Goal: Task Accomplishment & Management: Manage account settings

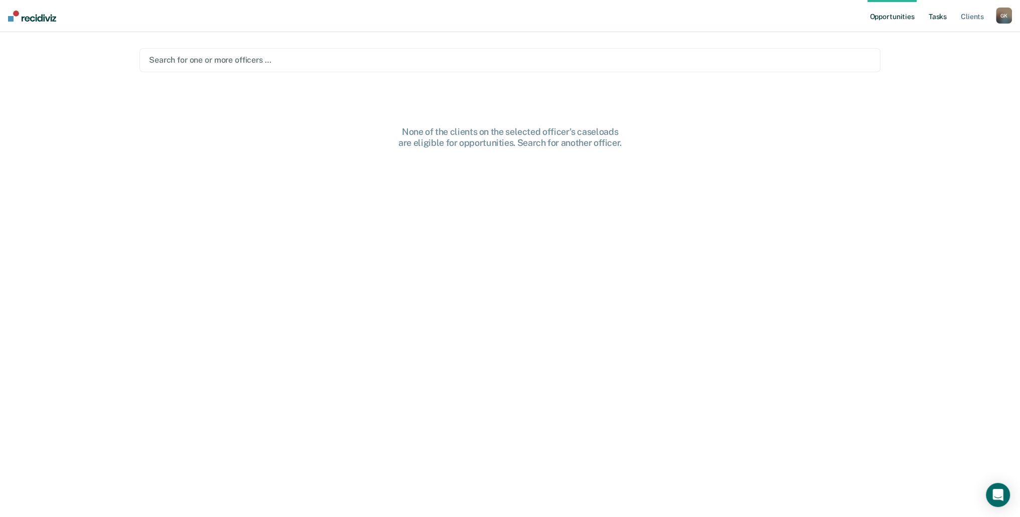
click at [942, 18] on link "Tasks" at bounding box center [937, 16] width 22 height 32
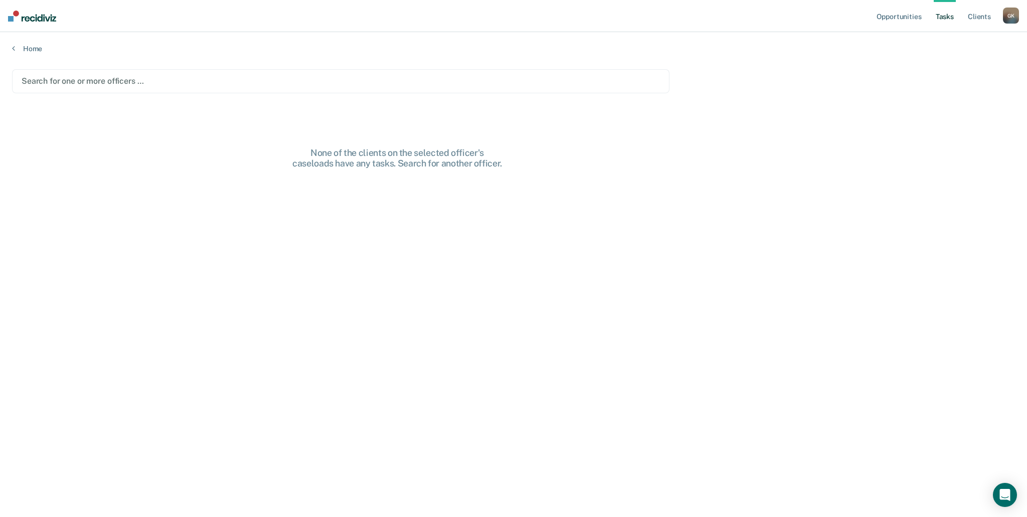
click at [144, 82] on div at bounding box center [341, 81] width 639 height 12
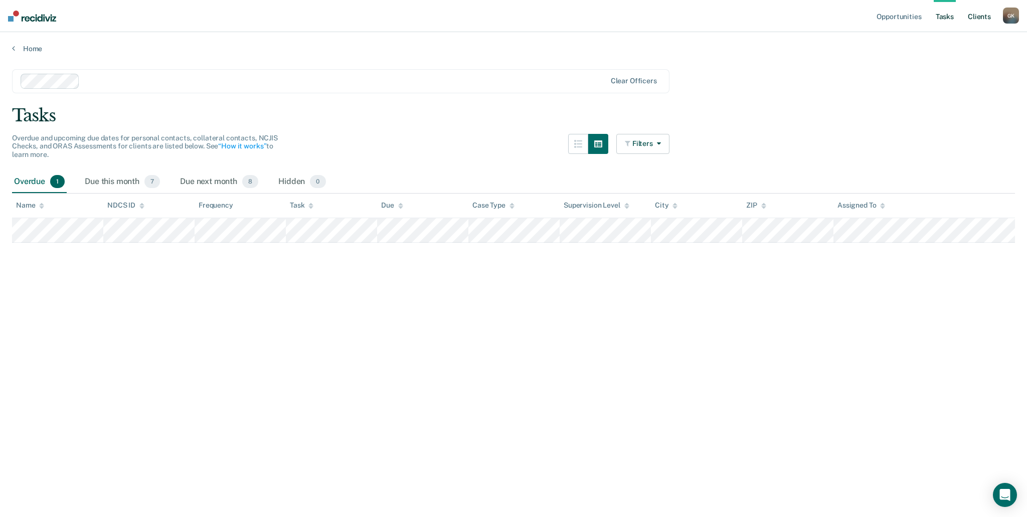
click at [978, 18] on link "Client s" at bounding box center [979, 16] width 27 height 32
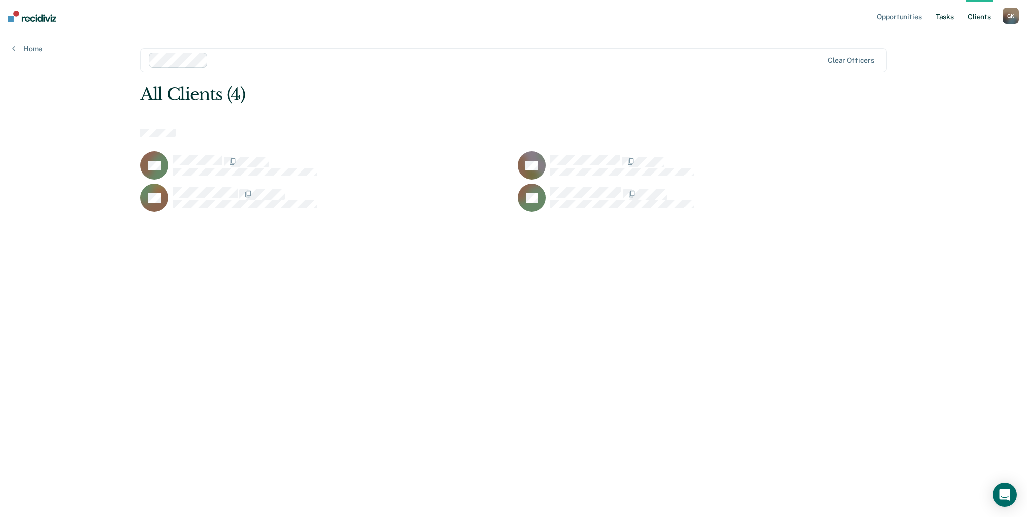
click at [955, 18] on link "Tasks" at bounding box center [945, 16] width 22 height 32
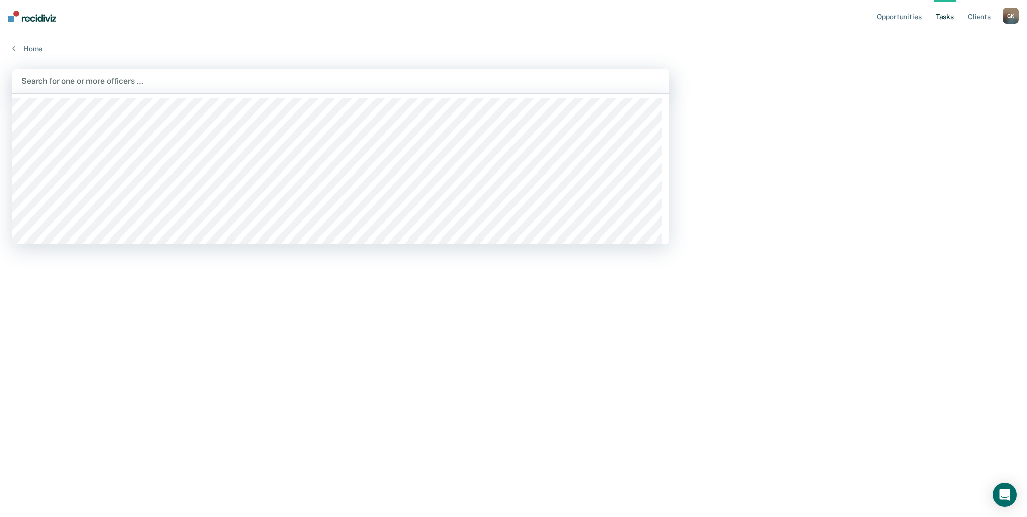
click at [69, 78] on div at bounding box center [341, 81] width 640 height 12
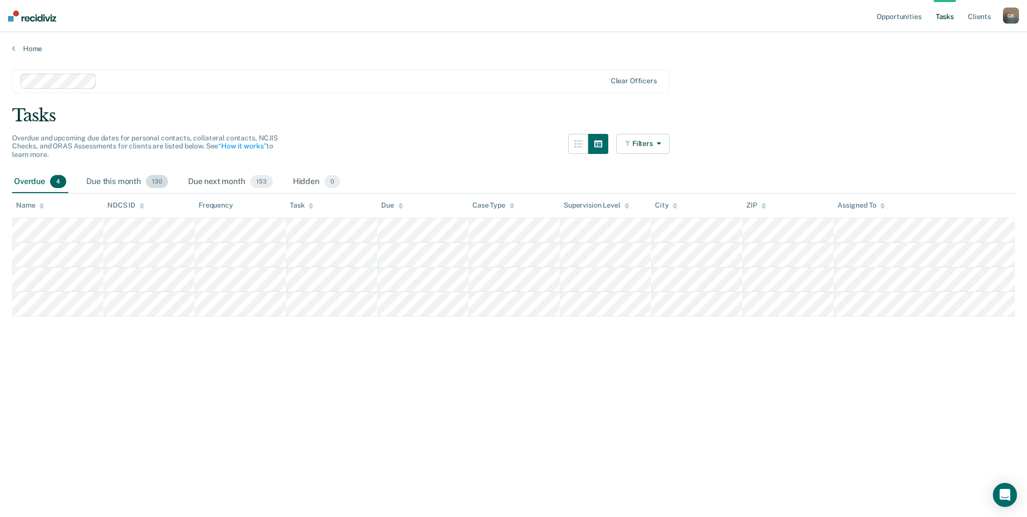
click at [112, 182] on div "Due this month 130" at bounding box center [127, 182] width 86 height 22
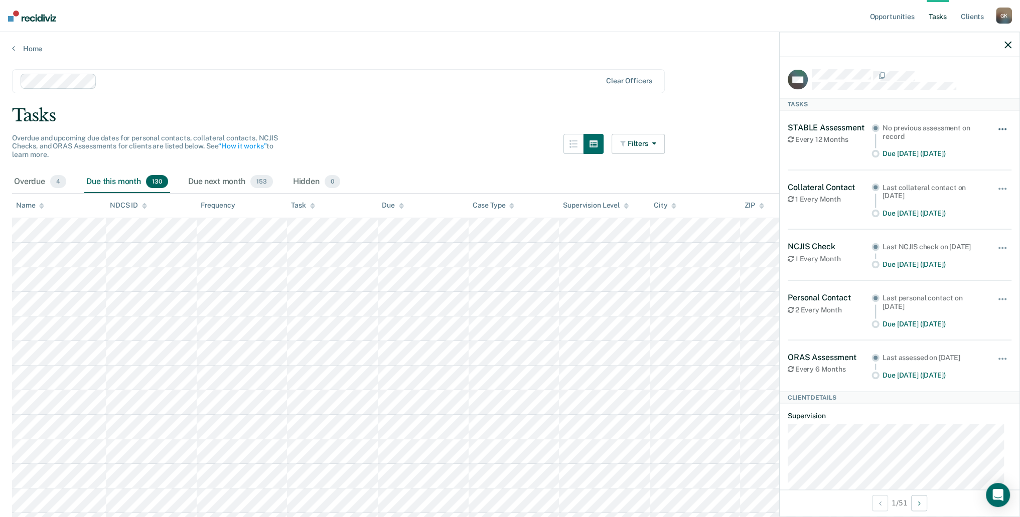
click at [1001, 128] on span "button" at bounding box center [1002, 129] width 2 height 2
click at [712, 111] on div "Tasks" at bounding box center [510, 115] width 996 height 21
click at [718, 117] on div "Tasks" at bounding box center [510, 115] width 996 height 21
click at [923, 504] on button "Next Client" at bounding box center [919, 503] width 16 height 16
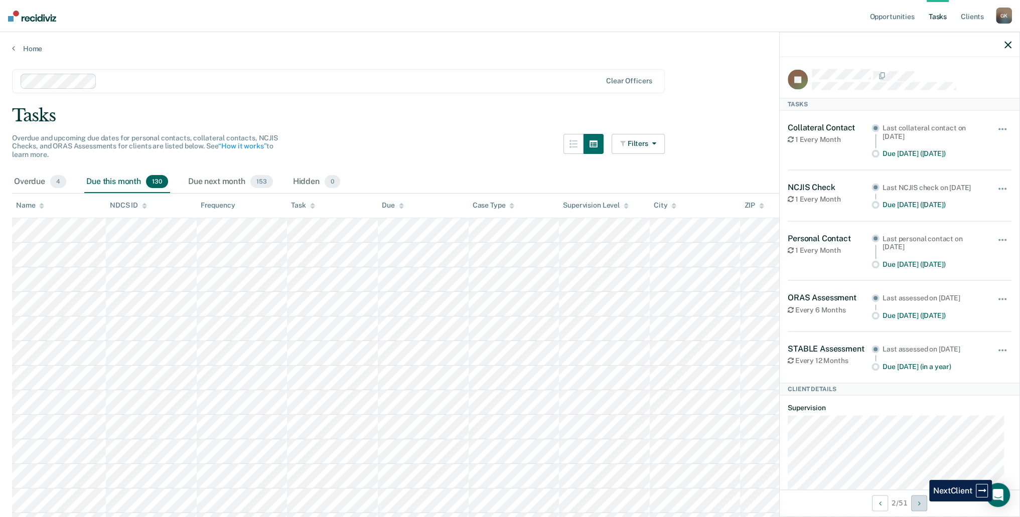
click at [921, 502] on button "Next Client" at bounding box center [919, 503] width 16 height 16
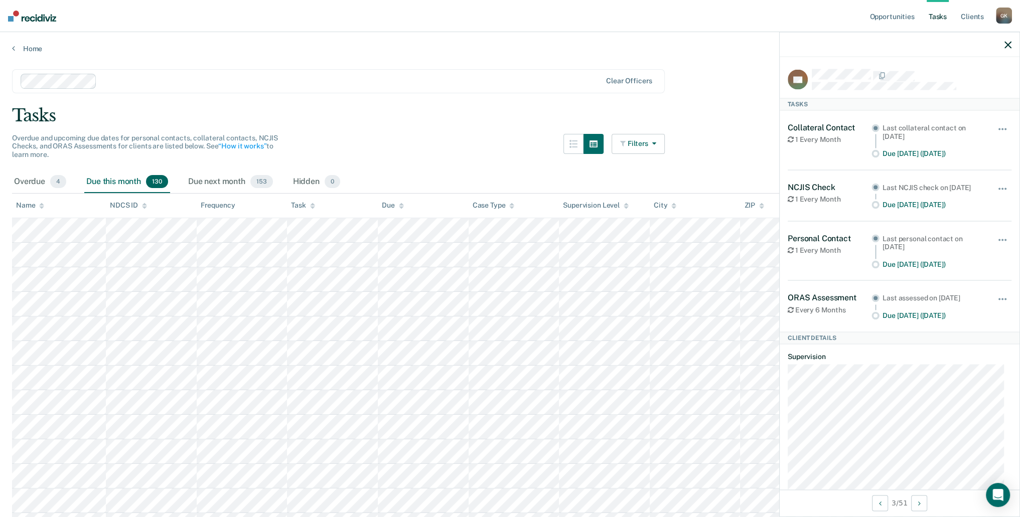
click at [656, 141] on icon "button" at bounding box center [652, 143] width 8 height 7
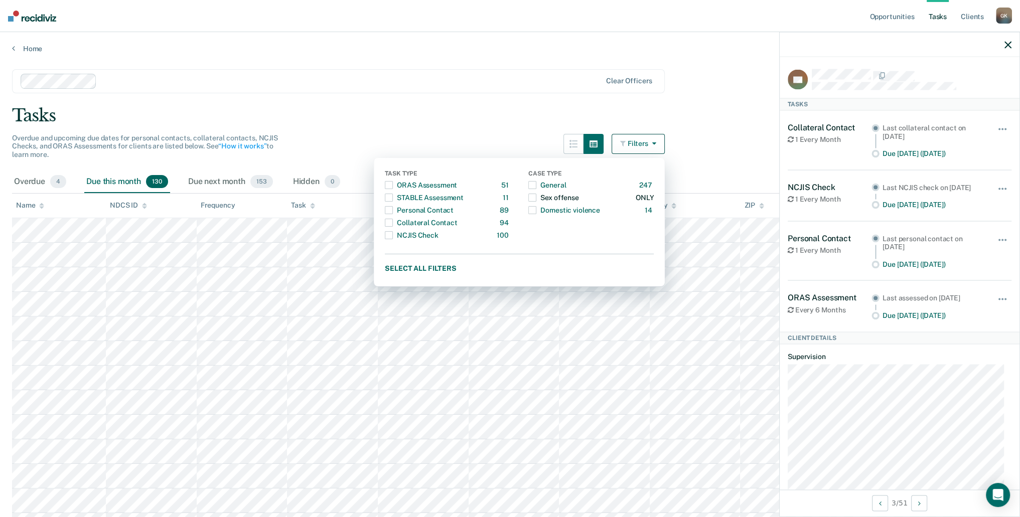
click at [536, 195] on span "button" at bounding box center [532, 198] width 8 height 8
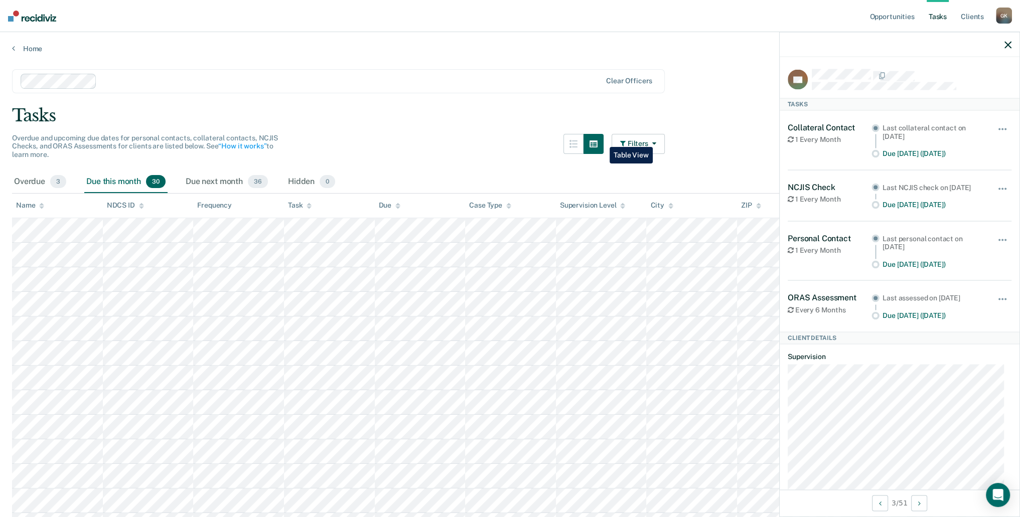
click at [597, 140] on icon "button" at bounding box center [593, 144] width 8 height 8
click at [663, 138] on button "Filters" at bounding box center [637, 144] width 53 height 20
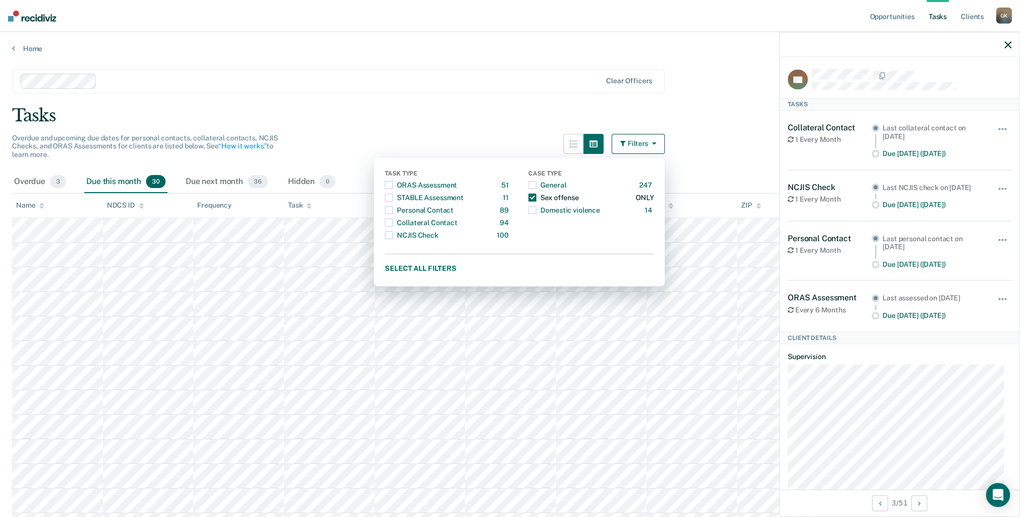
click at [563, 194] on div "Sex offense" at bounding box center [553, 198] width 50 height 16
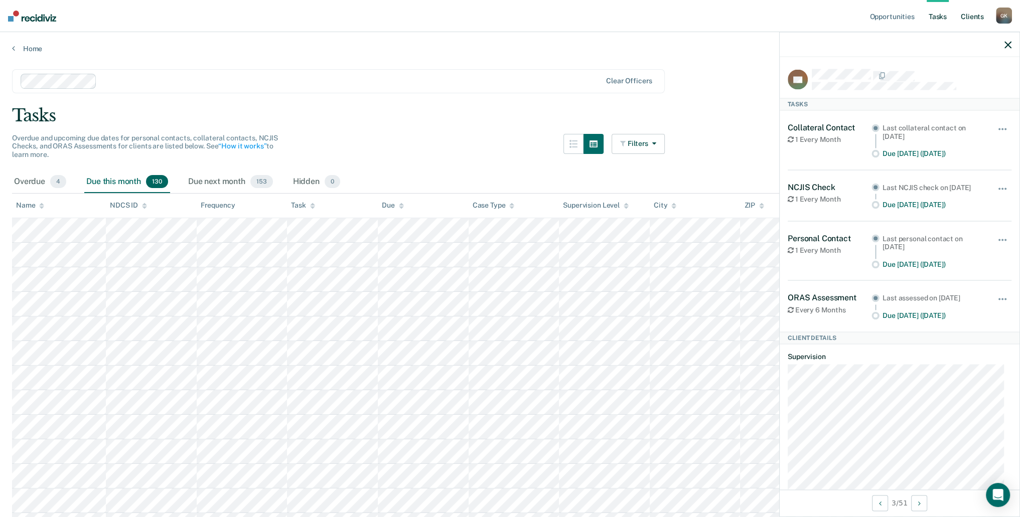
click at [977, 17] on link "Client s" at bounding box center [972, 16] width 27 height 32
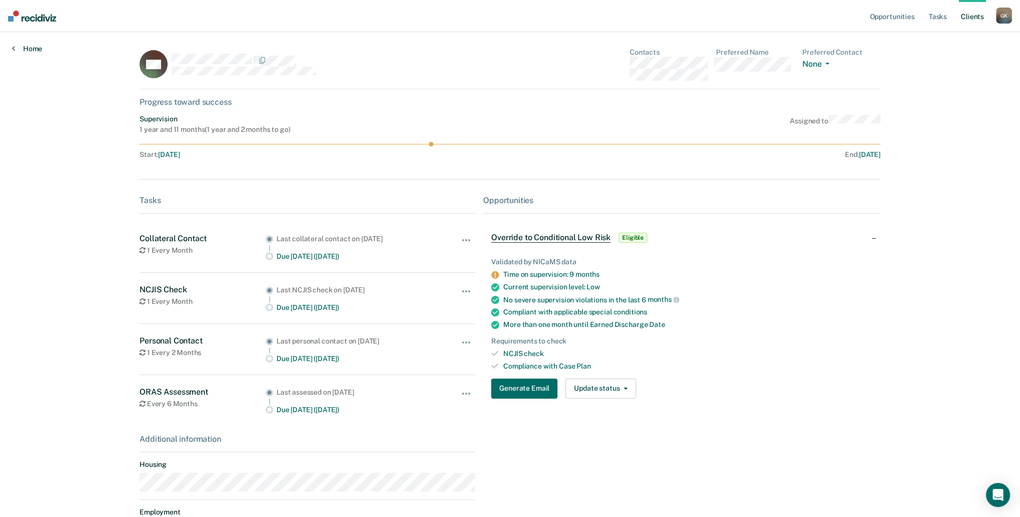
click at [28, 49] on link "Home" at bounding box center [27, 48] width 30 height 9
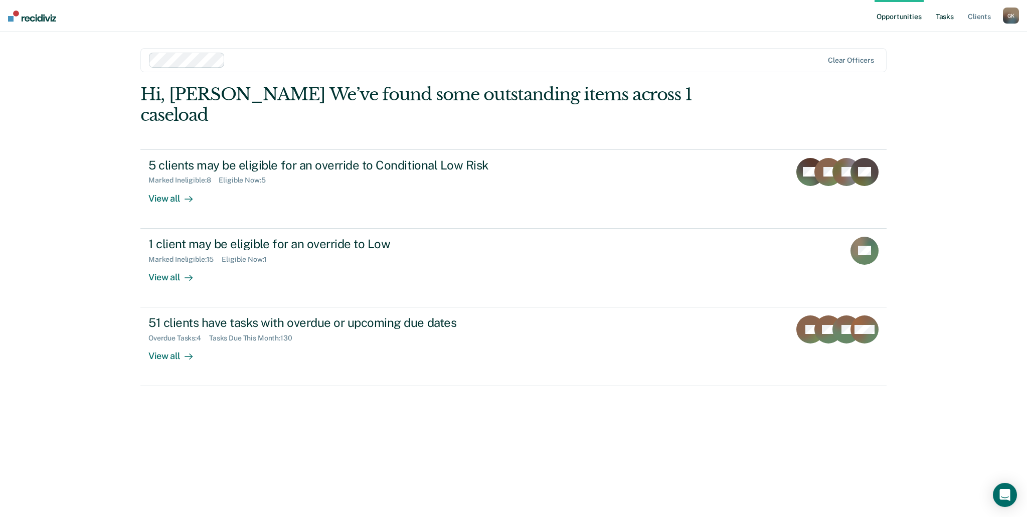
click at [947, 15] on link "Tasks" at bounding box center [945, 16] width 22 height 32
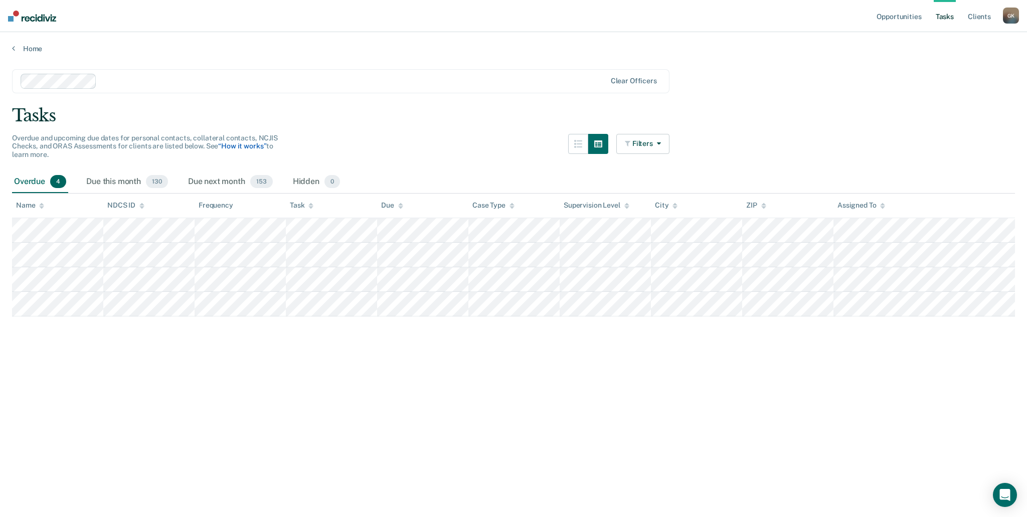
click at [254, 147] on link "“How it works”" at bounding box center [242, 146] width 48 height 8
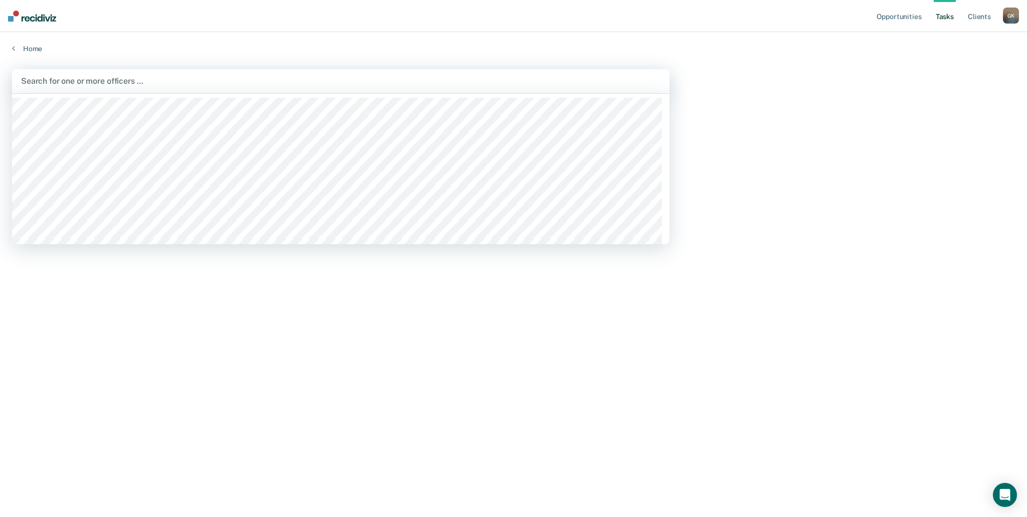
click at [86, 82] on div at bounding box center [341, 81] width 640 height 12
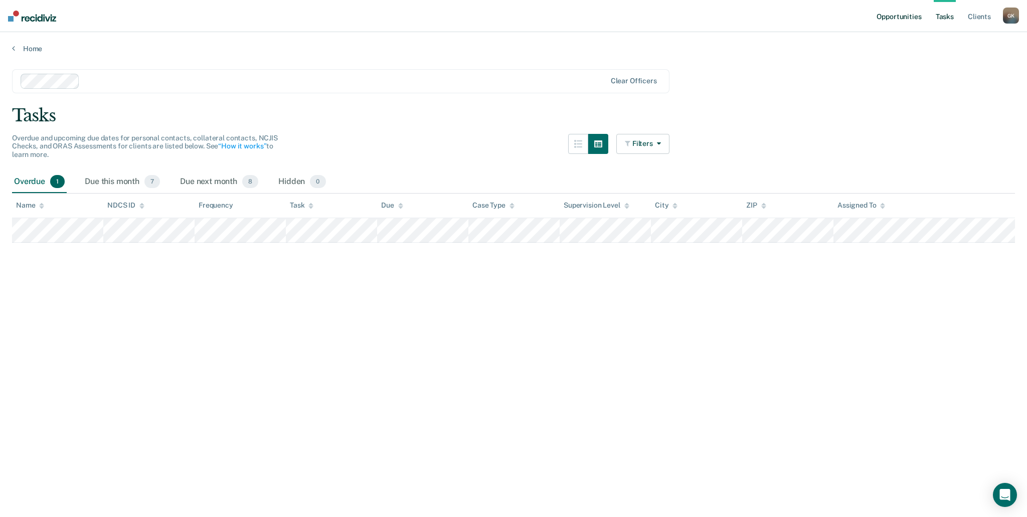
click at [885, 18] on link "Opportunities" at bounding box center [899, 16] width 49 height 32
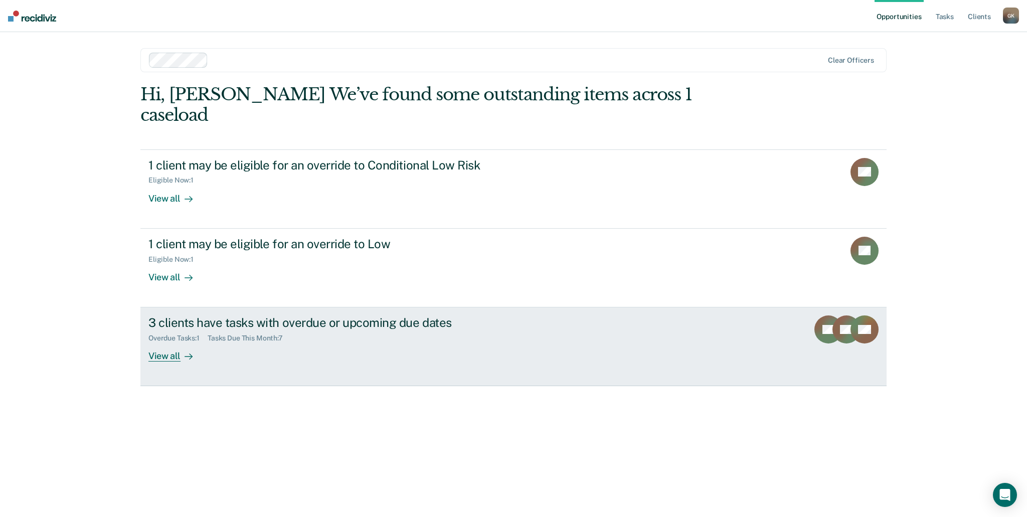
click at [167, 343] on div "View all" at bounding box center [176, 353] width 56 height 20
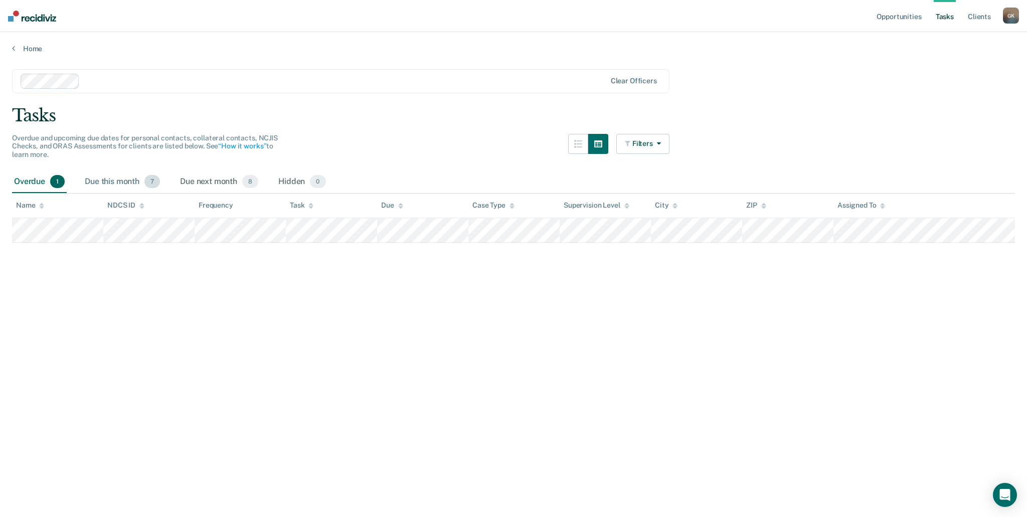
click at [118, 182] on div "Due this month 7" at bounding box center [122, 182] width 79 height 22
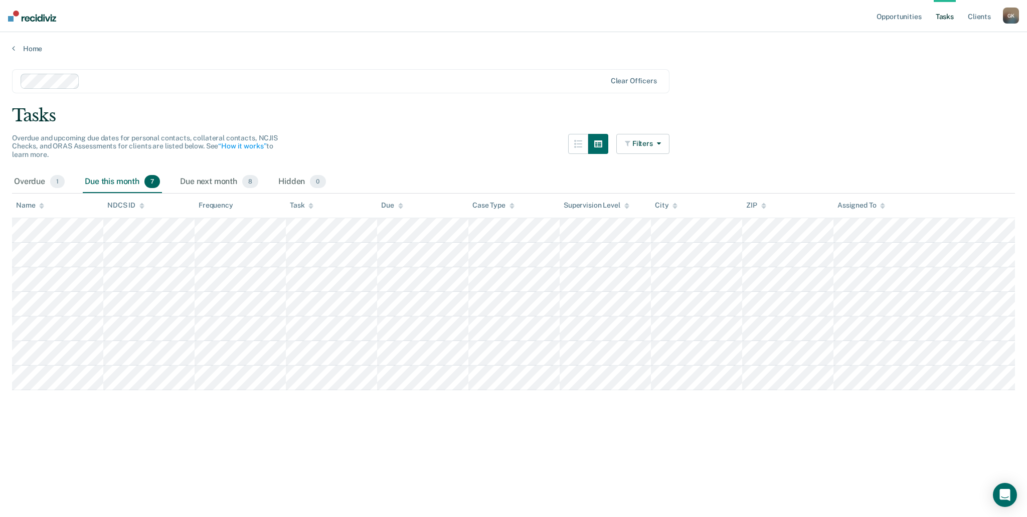
click at [942, 20] on link "Tasks" at bounding box center [945, 16] width 22 height 32
